Goal: Information Seeking & Learning: Check status

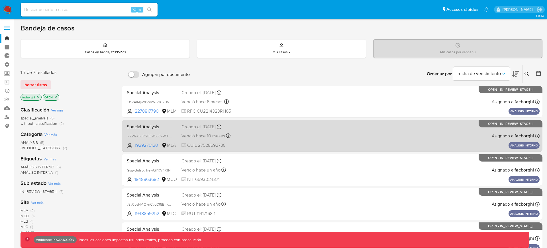
click at [283, 141] on div "Special Analysis njZVGXhJRG0EWLoCvW3rByfw 1929276120 MLA Creado el: 29/08/2024 …" at bounding box center [331, 136] width 415 height 29
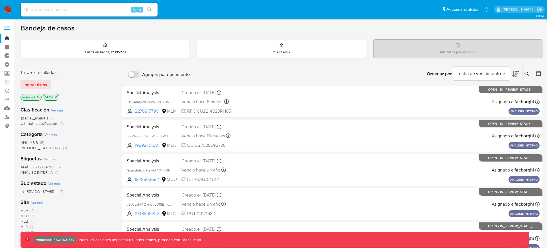
click at [10, 6] on img at bounding box center [8, 10] width 10 height 10
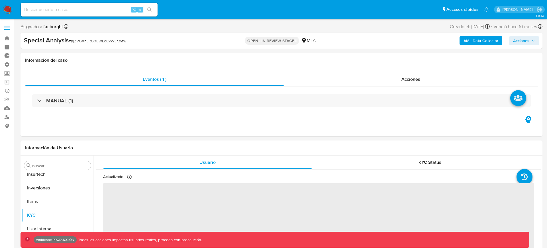
scroll to position [295, 0]
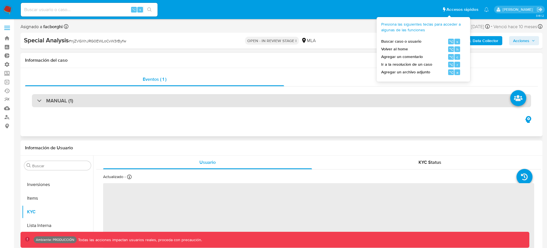
select select "10"
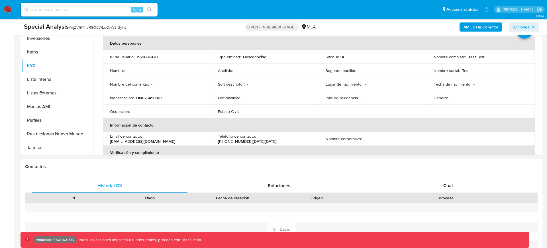
scroll to position [153, 0]
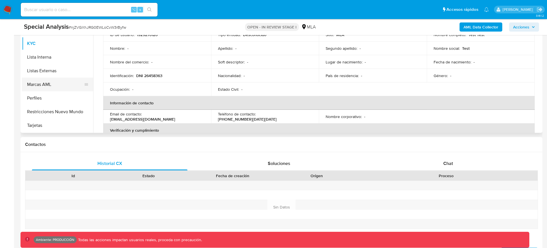
click at [65, 86] on button "Marcas AML" at bounding box center [55, 85] width 67 height 14
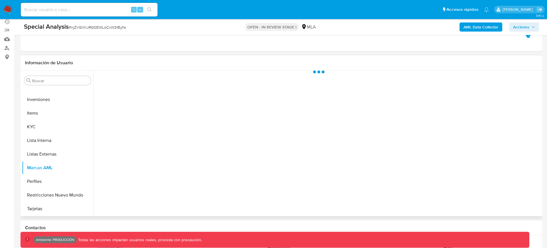
scroll to position [67, 0]
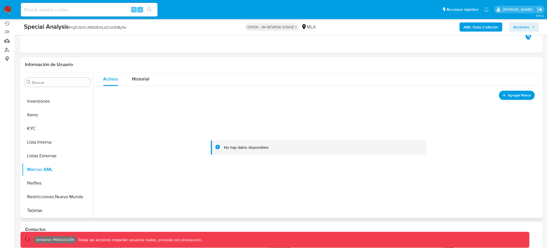
click at [507, 95] on span "Agregar Marca" at bounding box center [518, 95] width 23 height 7
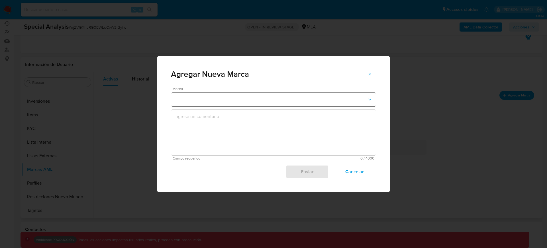
click at [292, 97] on button "marks-modal" at bounding box center [273, 100] width 205 height 14
click at [229, 153] on div "REQUERIMIENTOS" at bounding box center [271, 154] width 195 height 14
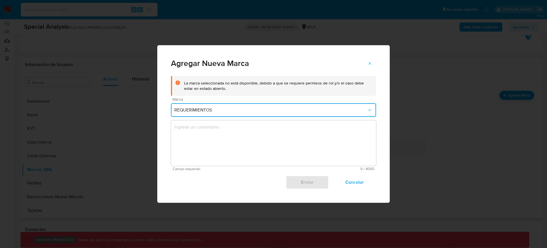
click at [257, 143] on textarea "marks-modal" at bounding box center [273, 143] width 205 height 46
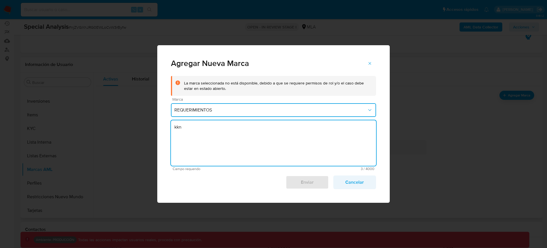
type textarea "kkn"
click at [362, 188] on span "Cancelar" at bounding box center [354, 182] width 28 height 13
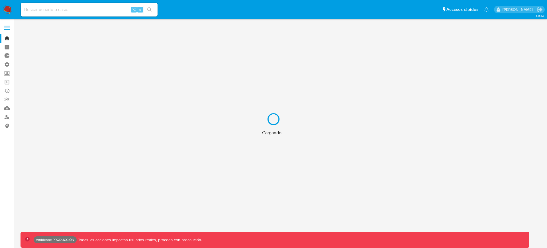
click at [96, 10] on div "Cargando..." at bounding box center [273, 124] width 547 height 248
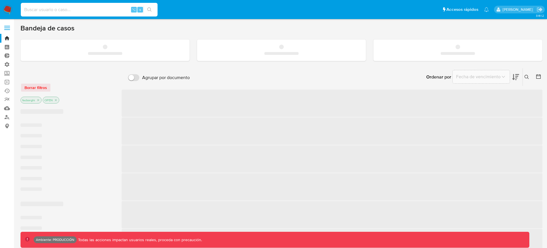
click at [106, 10] on input at bounding box center [89, 9] width 137 height 7
paste input "2017317363"
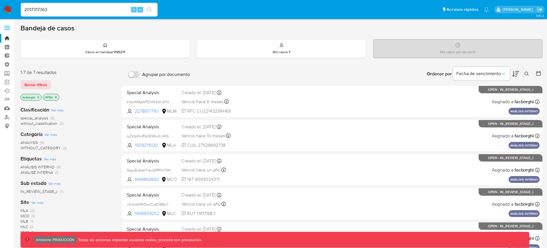
type input "2017317363"
click at [149, 11] on icon "search-icon" at bounding box center [149, 9] width 5 height 5
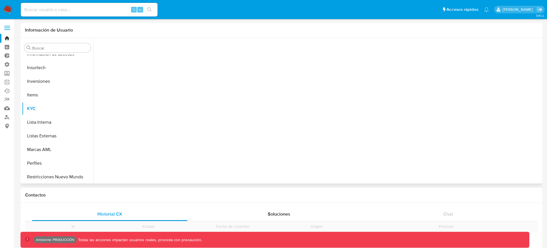
scroll to position [295, 0]
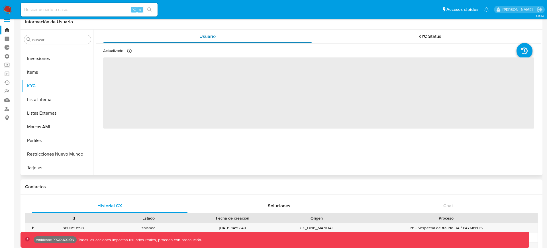
select select "10"
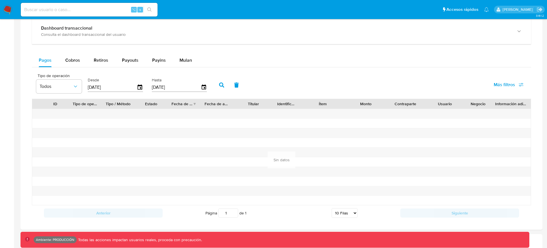
scroll to position [343, 0]
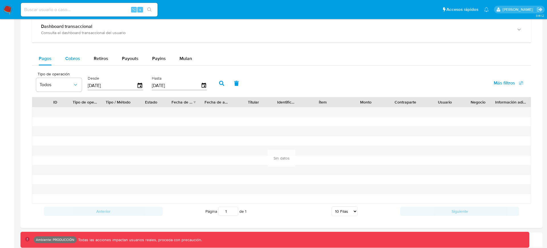
click at [71, 56] on span "Cobros" at bounding box center [72, 58] width 15 height 7
select select "10"
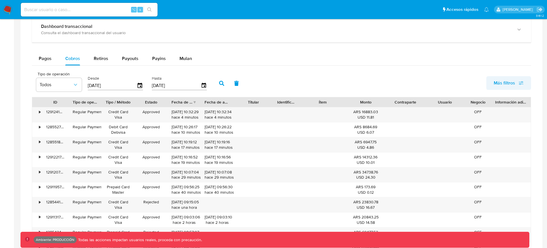
click at [503, 81] on span "Más filtros" at bounding box center [503, 83] width 21 height 14
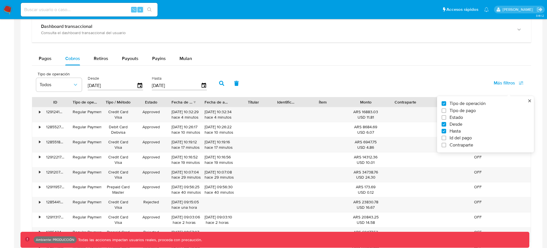
click at [450, 139] on span "Id del pago" at bounding box center [460, 138] width 22 height 6
click at [446, 139] on input "Id del pago" at bounding box center [443, 138] width 5 height 5
checkbox input "true"
click at [252, 89] on input "number" at bounding box center [242, 84] width 56 height 7
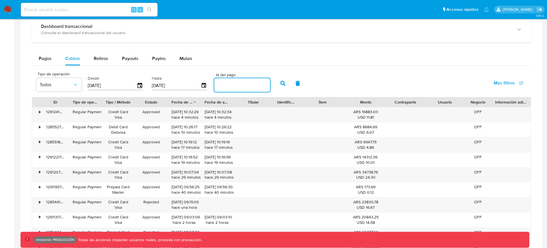
click at [244, 84] on input "number" at bounding box center [242, 84] width 56 height 7
paste input "128486473167"
type input "128486473167"
click at [277, 83] on button "button" at bounding box center [282, 84] width 15 height 14
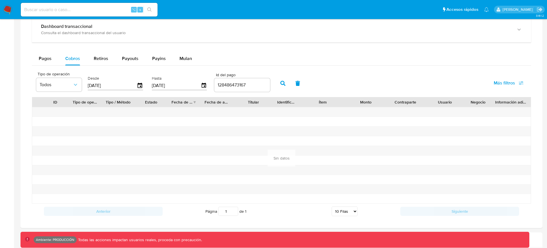
click at [296, 84] on icon "button" at bounding box center [297, 83] width 5 height 5
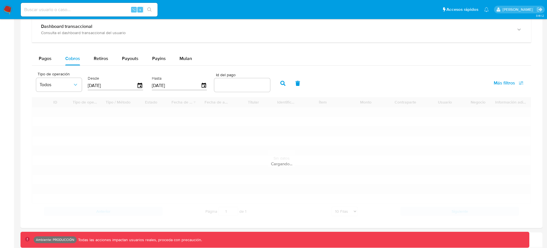
click at [325, 80] on div "Tipo de operación Todos Desde 11/07/2025 Hasta 08/10/2025 Id del pago Más filtr…" at bounding box center [281, 83] width 499 height 28
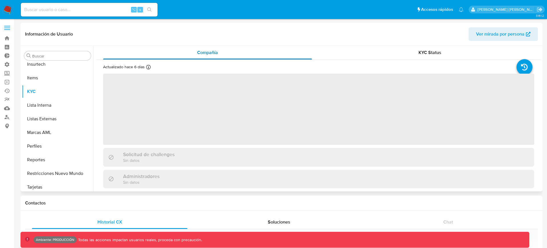
scroll to position [282, 0]
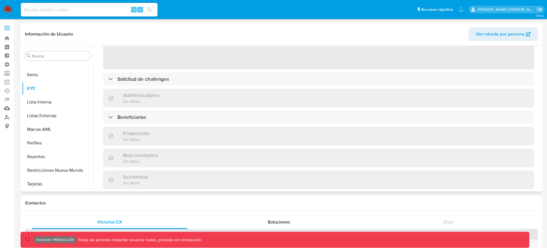
select select "10"
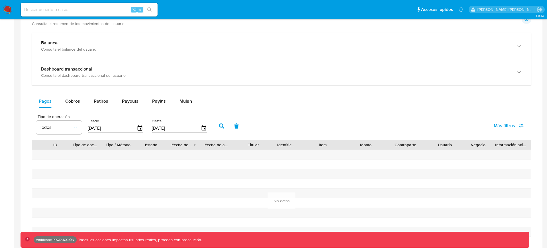
scroll to position [311, 0]
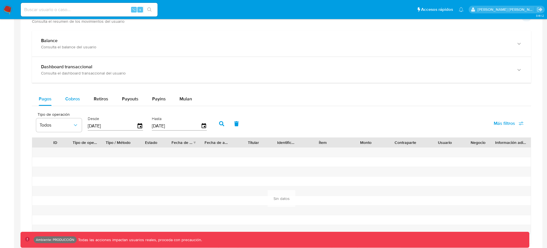
click at [73, 99] on span "Cobros" at bounding box center [72, 99] width 15 height 7
select select "10"
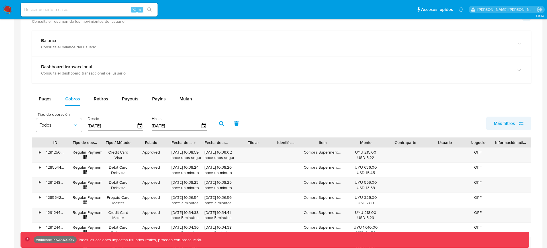
click at [492, 121] on button "Más filtros" at bounding box center [508, 124] width 45 height 14
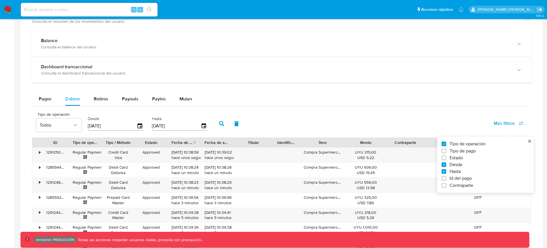
click at [394, 121] on div "Tipo de operación Todos Desde 11/07/2025 Hasta 08/10/2025 Más filtros Tipo de o…" at bounding box center [281, 123] width 499 height 28
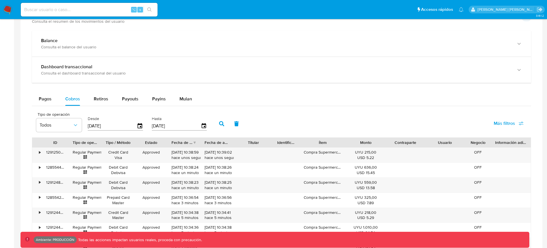
click at [506, 117] on span "Más filtros" at bounding box center [503, 124] width 21 height 14
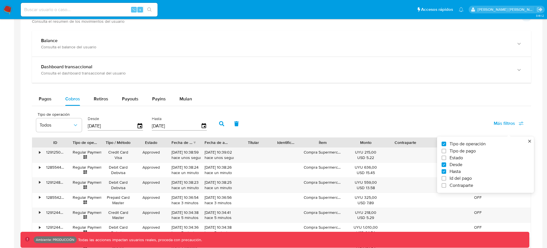
click at [453, 180] on span "Id del pago" at bounding box center [460, 179] width 22 height 6
click at [446, 180] on input "Id del pago" at bounding box center [443, 178] width 5 height 5
checkbox input "true"
click at [236, 125] on input "number" at bounding box center [242, 125] width 56 height 7
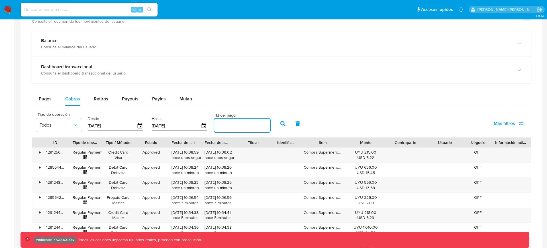
click at [236, 125] on input "number" at bounding box center [242, 125] width 56 height 7
paste input "128486473167"
type input "128486473167"
click at [280, 125] on icon "button" at bounding box center [282, 123] width 5 height 5
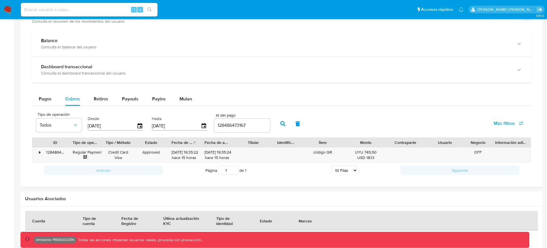
drag, startPoint x: 70, startPoint y: 140, endPoint x: 113, endPoint y: 141, distance: 43.0
click at [74, 141] on div at bounding box center [68, 143] width 10 height 10
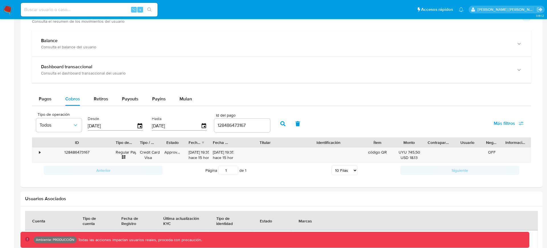
drag, startPoint x: 294, startPoint y: 141, endPoint x: 321, endPoint y: 143, distance: 26.5
click at [321, 143] on div "ID Tipo de operación Tipo / Método Estado Fecha de creación Fecha de aprobación…" at bounding box center [281, 143] width 498 height 10
drag, startPoint x: 458, startPoint y: 141, endPoint x: 470, endPoint y: 141, distance: 12.0
click at [470, 141] on div "ID Tipo de operación Tipo / Método Estado Fecha de creación Fecha de aprobación…" at bounding box center [281, 143] width 498 height 10
drag, startPoint x: 485, startPoint y: 141, endPoint x: 477, endPoint y: 146, distance: 10.0
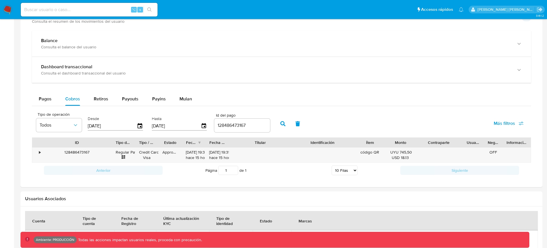
click at [477, 146] on div "Usuario" at bounding box center [472, 143] width 21 height 10
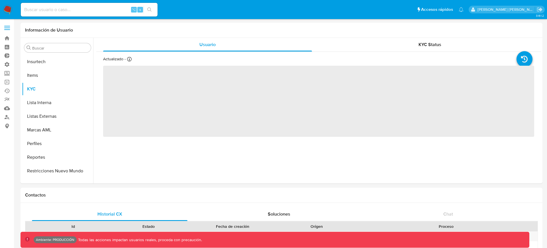
scroll to position [282, 0]
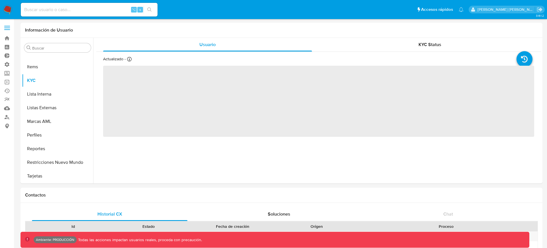
select select "10"
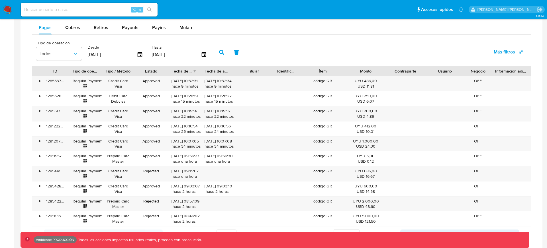
scroll to position [381, 0]
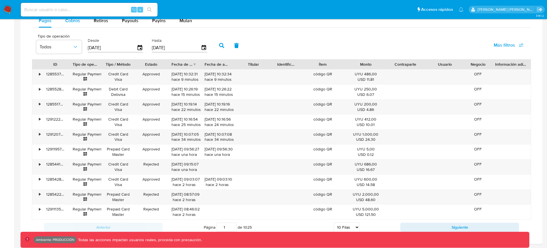
click at [79, 21] on span "Cobros" at bounding box center [72, 20] width 15 height 7
select select "10"
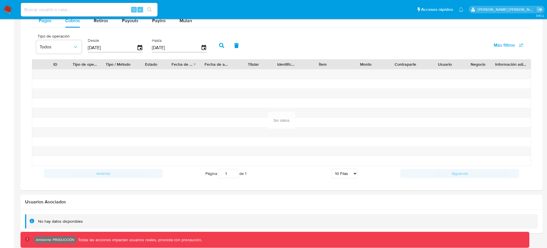
click at [46, 25] on div "Pagos" at bounding box center [45, 21] width 13 height 14
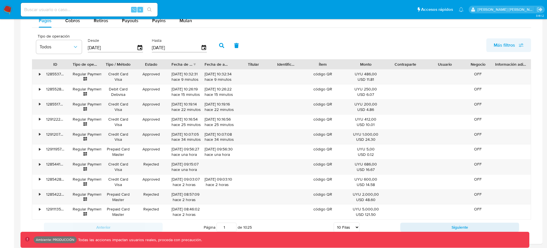
click at [510, 49] on span "Más filtros" at bounding box center [503, 45] width 21 height 14
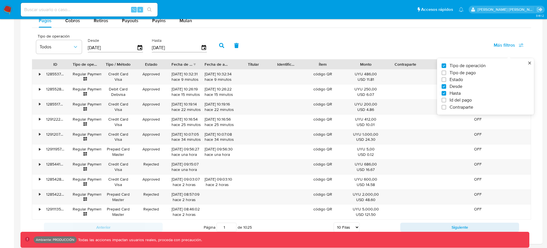
click at [454, 99] on span "Id del pago" at bounding box center [460, 100] width 22 height 6
click at [446, 99] on input "Id del pago" at bounding box center [443, 100] width 5 height 5
checkbox input "true"
click at [224, 44] on input "number" at bounding box center [242, 47] width 56 height 7
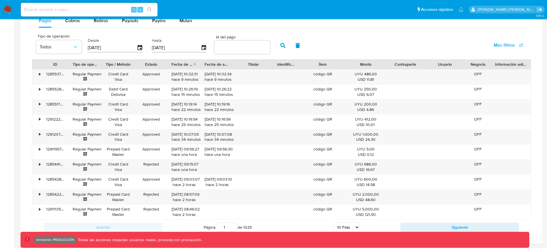
click at [224, 44] on input "number" at bounding box center [242, 47] width 56 height 7
paste input "1964669297"
click at [284, 45] on button "button" at bounding box center [282, 46] width 15 height 14
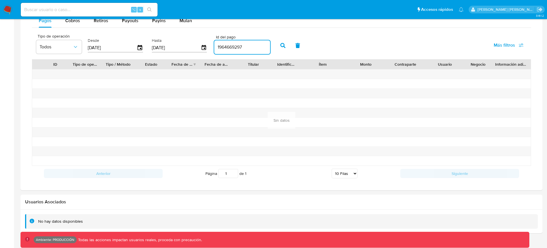
click at [226, 46] on input "1964669297" at bounding box center [242, 47] width 56 height 7
paste input "2848647316"
type input "128486473167"
click at [280, 46] on icon "button" at bounding box center [282, 45] width 5 height 5
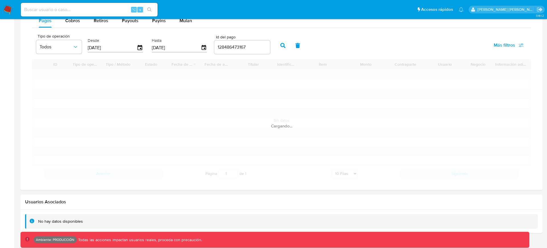
scroll to position [313, 0]
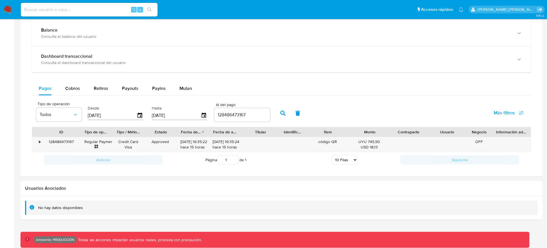
drag, startPoint x: 67, startPoint y: 133, endPoint x: 85, endPoint y: 133, distance: 18.2
click at [85, 133] on div at bounding box center [80, 132] width 10 height 10
click at [385, 126] on div "Tipo de operación Todos Desde 11/07/2025 Hasta 08/10/2025 Id del pago 128486473…" at bounding box center [281, 112] width 499 height 28
click at [389, 117] on div "Tipo de operación Todos Desde 11/07/2025 Hasta 08/10/2025 Id del pago 128486473…" at bounding box center [281, 112] width 499 height 28
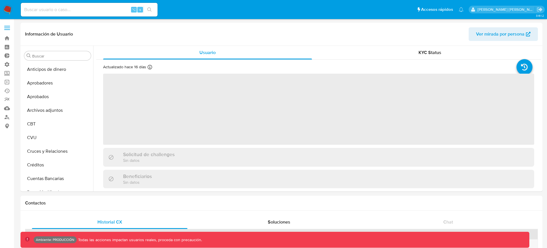
select select "10"
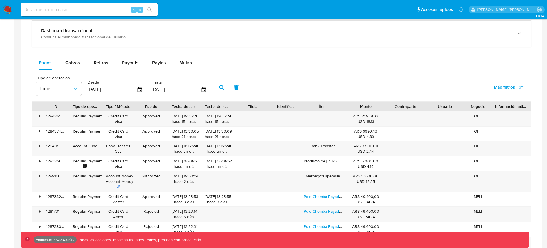
scroll to position [309, 0]
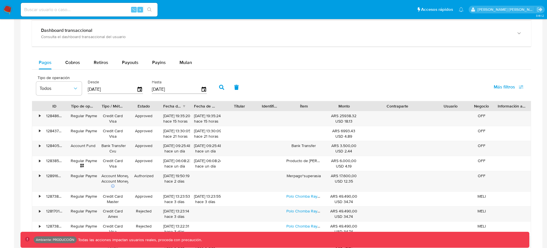
drag, startPoint x: 419, startPoint y: 106, endPoint x: 442, endPoint y: 107, distance: 22.5
click at [442, 107] on div "ID Tipo de operación Tipo / Método Estado Fecha de creación Fecha de aprobación…" at bounding box center [281, 106] width 498 height 10
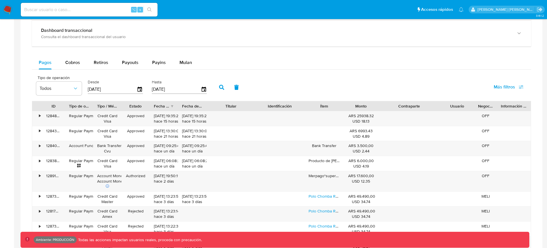
drag, startPoint x: 261, startPoint y: 108, endPoint x: 272, endPoint y: 109, distance: 11.4
click at [272, 109] on div "ID Tipo de operación Tipo / Método Estado Fecha de creación Fecha de aprobación…" at bounding box center [281, 106] width 498 height 10
click at [169, 117] on div "[DATE] 19:35:20 hace 15 horas" at bounding box center [164, 118] width 20 height 11
click at [155, 116] on div "[DATE] 19:35:20 hace 15 horas" at bounding box center [164, 118] width 20 height 11
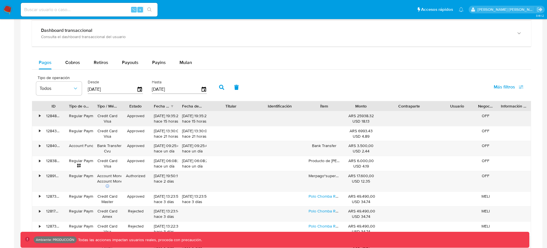
click at [154, 116] on div "[DATE] 19:35:20 hace 15 horas" at bounding box center [164, 118] width 20 height 11
click at [160, 117] on div "07/10/2025 19:35:20 hace 15 horas" at bounding box center [164, 118] width 20 height 11
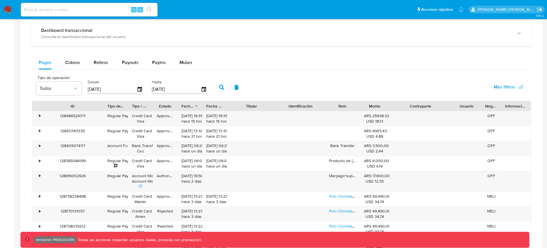
drag, startPoint x: 69, startPoint y: 102, endPoint x: 107, endPoint y: 106, distance: 38.6
click at [107, 106] on div at bounding box center [103, 106] width 10 height 10
click at [79, 65] on span "Cobros" at bounding box center [72, 62] width 15 height 7
select select "10"
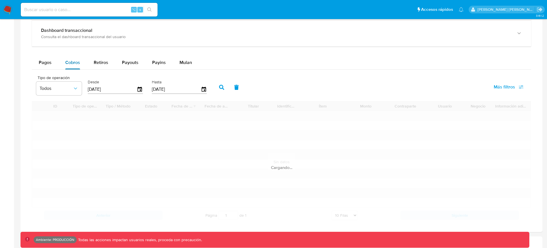
click at [79, 65] on span "Cobros" at bounding box center [72, 62] width 15 height 7
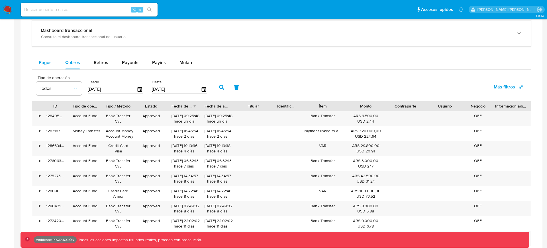
click at [46, 60] on span "Pagos" at bounding box center [45, 62] width 13 height 7
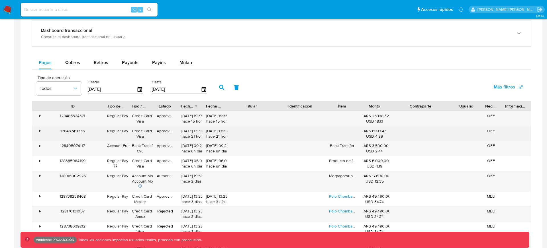
click at [183, 137] on div "07/10/2025 13:30:05 hace 21 horas" at bounding box center [189, 133] width 17 height 11
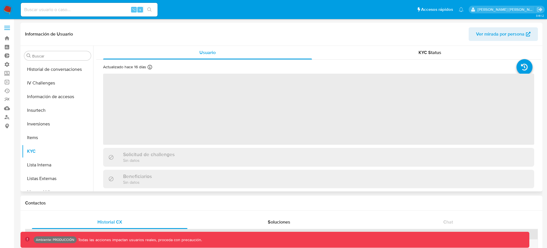
select select "10"
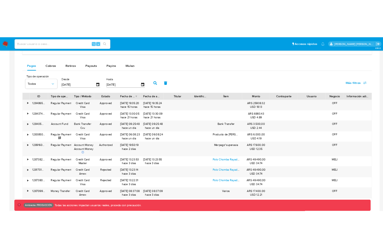
scroll to position [329, 0]
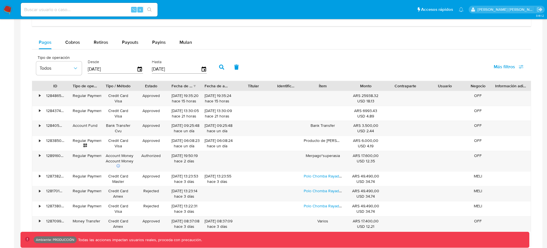
drag, startPoint x: 69, startPoint y: 84, endPoint x: 116, endPoint y: 84, distance: 47.5
click at [74, 84] on div at bounding box center [68, 86] width 10 height 10
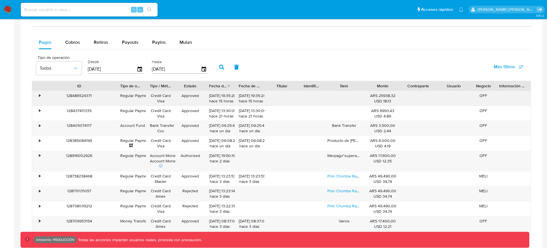
click at [87, 95] on div "128486524371" at bounding box center [79, 98] width 74 height 15
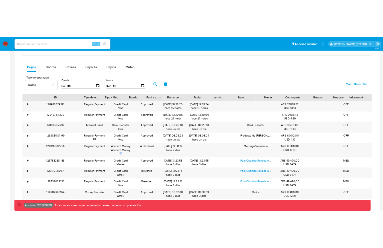
scroll to position [296, 0]
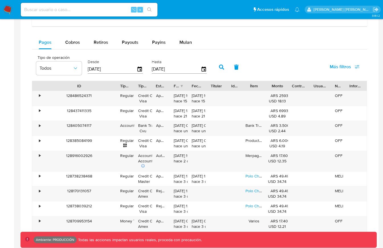
click at [216, 67] on button "button" at bounding box center [221, 67] width 15 height 14
click at [213, 24] on div "Dashboard transaccional Consulta el dashboard transaccional del usuario" at bounding box center [199, 13] width 335 height 26
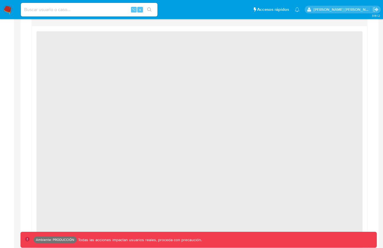
click at [213, 24] on div "Dashboard transaccional Consulta el dashboard transaccional del usuario" at bounding box center [199, 13] width 335 height 26
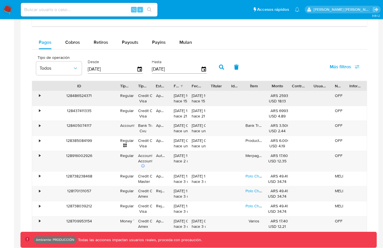
click at [86, 96] on div "128486524371" at bounding box center [79, 98] width 74 height 15
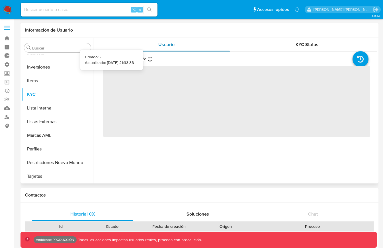
scroll to position [295, 0]
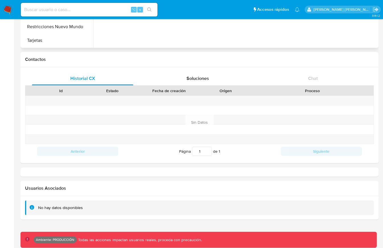
select select "10"
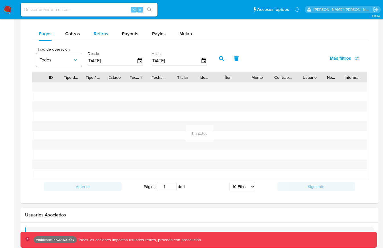
scroll to position [364, 0]
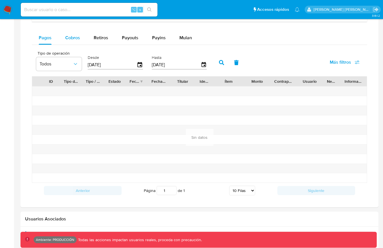
click at [80, 36] on button "Cobros" at bounding box center [72, 38] width 28 height 14
select select "10"
click at [52, 38] on button "Pagos" at bounding box center [45, 38] width 26 height 14
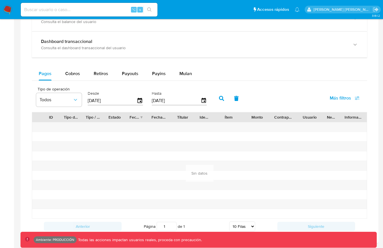
scroll to position [300, 0]
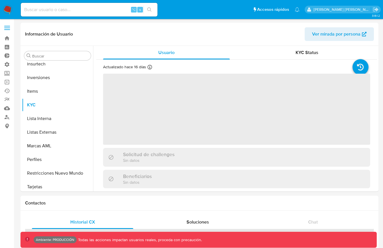
scroll to position [295, 0]
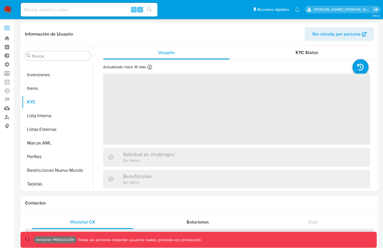
select select "10"
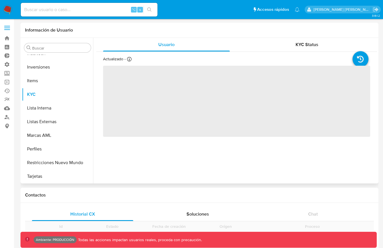
scroll to position [295, 0]
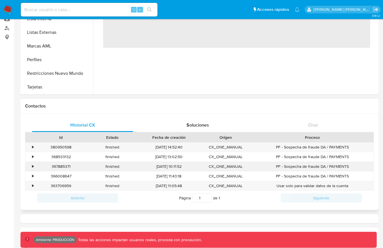
select select "10"
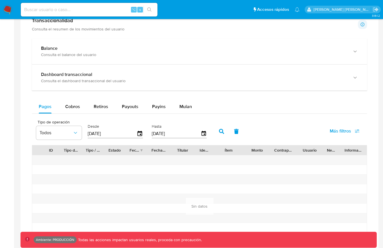
scroll to position [330, 0]
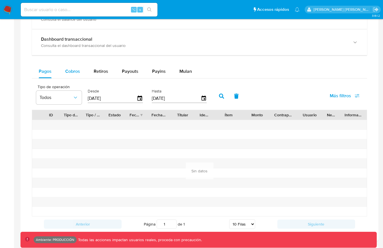
click at [75, 72] on span "Cobros" at bounding box center [72, 71] width 15 height 7
select select "10"
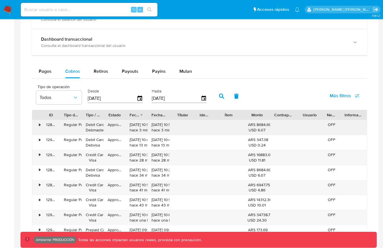
drag, startPoint x: 59, startPoint y: 114, endPoint x: 115, endPoint y: 122, distance: 56.3
click at [115, 122] on div "ID Tipo de operación Tipo / Método Estado Fecha de creación Fecha de aprobación…" at bounding box center [199, 190] width 335 height 161
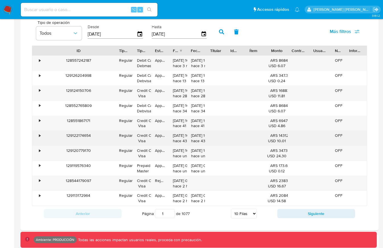
scroll to position [404, 0]
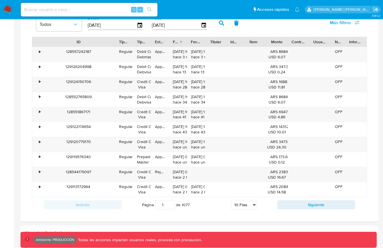
click at [237, 204] on select "5 Filas 10 Filas 20 Filas 25 Filas 50 Filas 100 Filas" at bounding box center [244, 205] width 26 height 10
click at [341, 23] on span "Más filtros" at bounding box center [340, 23] width 21 height 14
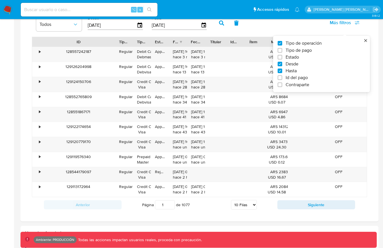
click at [287, 78] on span "Id del pago" at bounding box center [297, 78] width 22 height 6
click at [282, 78] on input "Id del pago" at bounding box center [280, 77] width 5 height 5
checkbox input "true"
click at [231, 26] on input "number" at bounding box center [242, 24] width 56 height 7
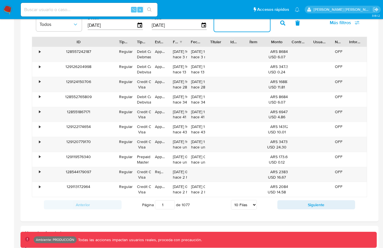
click at [231, 26] on input "number" at bounding box center [242, 24] width 56 height 7
paste input "128486473167"
type input "128486473167"
click at [282, 25] on icon "button" at bounding box center [282, 22] width 5 height 5
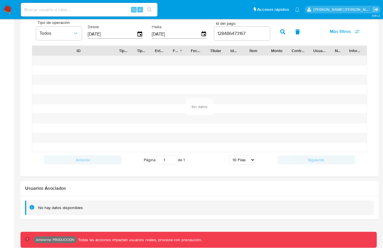
scroll to position [394, 0]
click at [295, 32] on icon "button" at bounding box center [297, 32] width 5 height 5
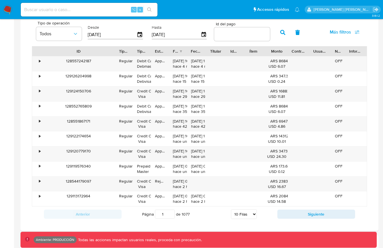
click at [313, 33] on div "Tipo de operación Todos Desde 11/07/2025 Hasta 08/10/2025 Id del pago Más filtr…" at bounding box center [199, 32] width 335 height 28
click at [234, 41] on div "Id del pago" at bounding box center [242, 32] width 56 height 20
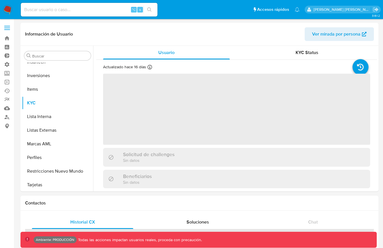
scroll to position [295, 0]
select select "10"
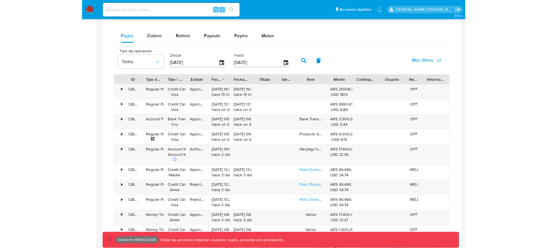
scroll to position [338, 0]
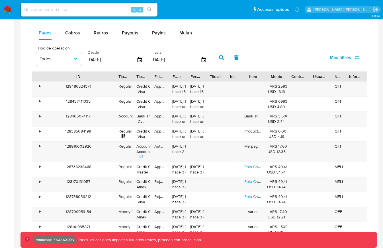
drag, startPoint x: 60, startPoint y: 76, endPoint x: 116, endPoint y: 76, distance: 55.5
click at [116, 76] on div at bounding box center [114, 77] width 10 height 10
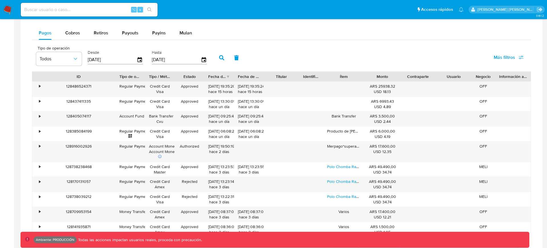
click at [103, 7] on input at bounding box center [89, 9] width 137 height 7
paste input "2017317363"
type input "2017317363"
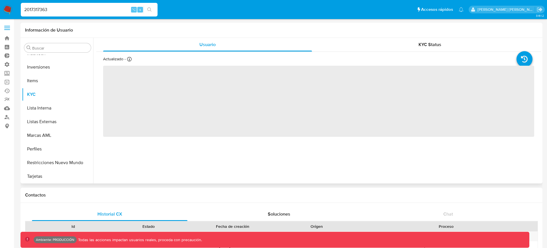
scroll to position [295, 0]
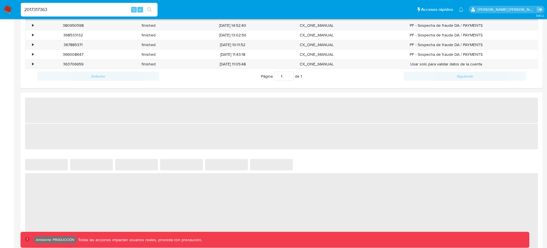
select select "10"
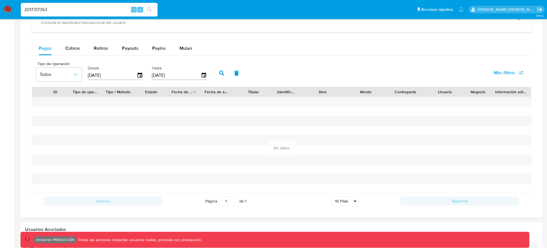
scroll to position [366, 0]
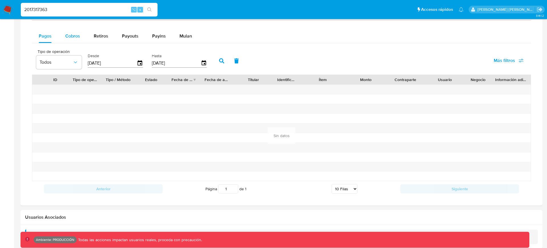
click at [63, 34] on button "Cobros" at bounding box center [72, 36] width 28 height 14
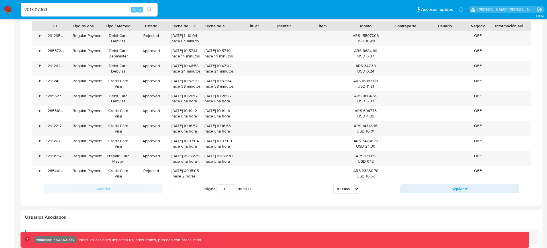
scroll to position [449, 0]
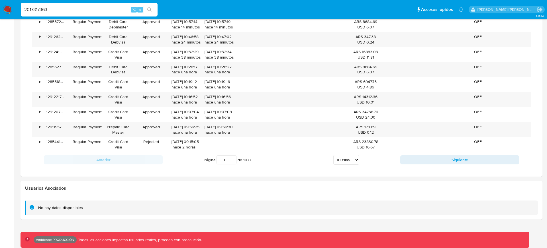
click at [350, 162] on select "5 Filas 10 Filas 20 Filas 25 Filas 50 Filas 100 Filas" at bounding box center [346, 160] width 26 height 10
select select "100"
click at [333, 155] on select "5 Filas 10 Filas 20 Filas 25 Filas 50 Filas 100 Filas" at bounding box center [346, 160] width 26 height 10
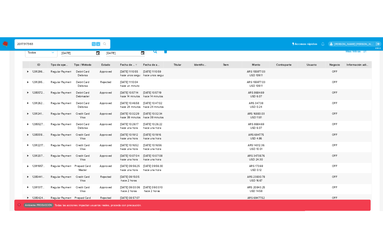
scroll to position [294, 0]
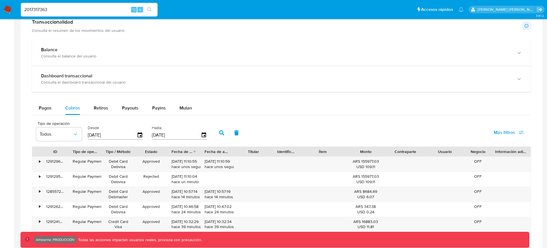
click at [383, 129] on span "Más filtros" at bounding box center [503, 133] width 21 height 14
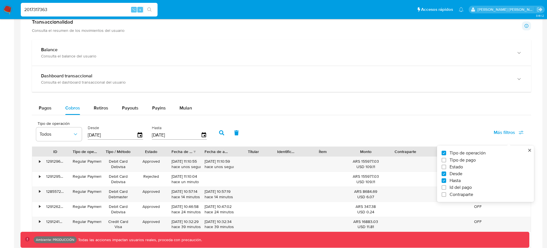
click at [383, 190] on span "Id del pago" at bounding box center [460, 188] width 22 height 6
click at [383, 190] on input "Id del pago" at bounding box center [443, 187] width 5 height 5
checkbox input "true"
click at [236, 131] on input "number" at bounding box center [242, 134] width 56 height 7
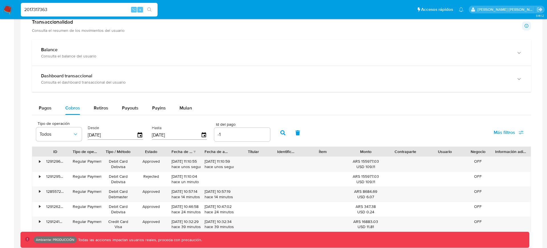
type input "-1"
click at [262, 137] on input "-1" at bounding box center [242, 134] width 56 height 7
click at [253, 135] on input "-1" at bounding box center [242, 134] width 56 height 7
paste input "128486524371"
type input "128486524371"
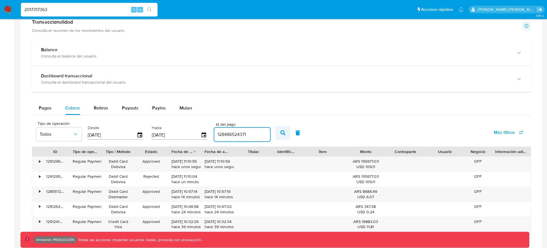
click at [277, 135] on button "button" at bounding box center [282, 133] width 15 height 14
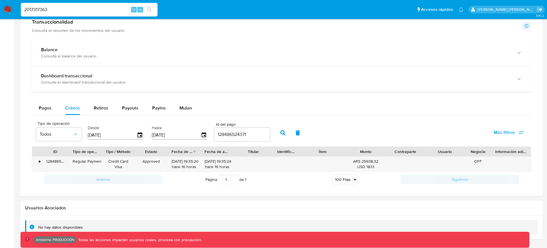
click at [231, 128] on div "128486524371" at bounding box center [242, 135] width 56 height 14
click at [231, 130] on div "128486524371" at bounding box center [242, 135] width 56 height 14
click at [234, 134] on input "128486524371" at bounding box center [242, 134] width 56 height 7
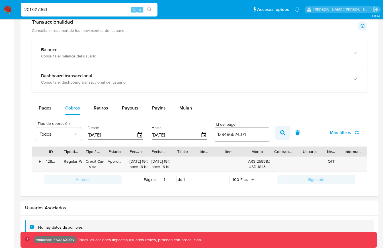
click at [280, 134] on icon "button" at bounding box center [282, 132] width 5 height 5
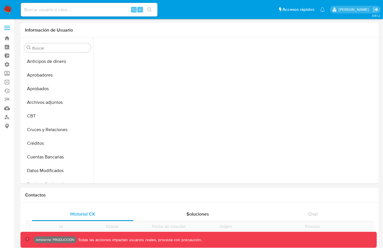
scroll to position [207, 0]
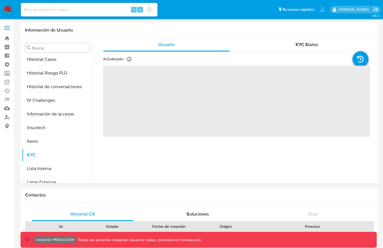
select select "10"
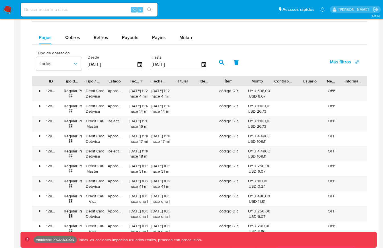
scroll to position [296, 0]
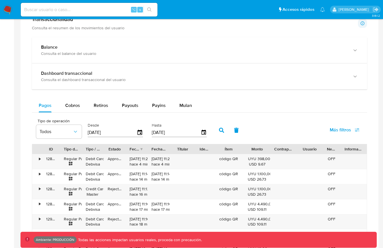
click at [341, 132] on span "Más filtros" at bounding box center [340, 130] width 21 height 14
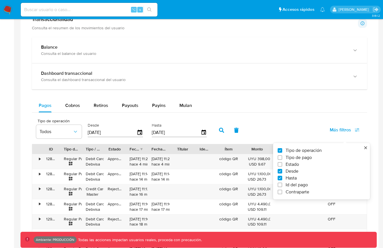
click at [291, 185] on span "Id del pago" at bounding box center [297, 185] width 22 height 6
click at [282, 185] on input "Id del pago" at bounding box center [280, 185] width 5 height 5
checkbox input "true"
click at [243, 135] on input "number" at bounding box center [242, 131] width 56 height 7
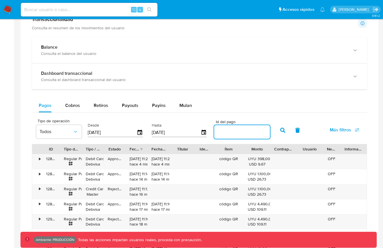
click at [243, 135] on input "number" at bounding box center [242, 131] width 56 height 7
paste input "128486473167"
type input "128486473167"
click at [280, 132] on icon "button" at bounding box center [282, 130] width 5 height 5
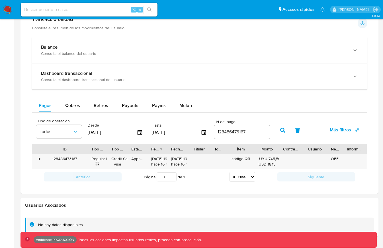
drag, startPoint x: 59, startPoint y: 147, endPoint x: 86, endPoint y: 147, distance: 27.3
click at [86, 148] on div at bounding box center [87, 149] width 10 height 10
click at [299, 106] on div "Pagos Cobros Retiros Payouts Payins Mulan" at bounding box center [199, 106] width 335 height 14
click at [246, 114] on div "Pagos Cobros Retiros Payouts Payins Mulan Tipo de operación Todos Desde [DATE] …" at bounding box center [199, 142] width 335 height 86
